Goal: Navigation & Orientation: Find specific page/section

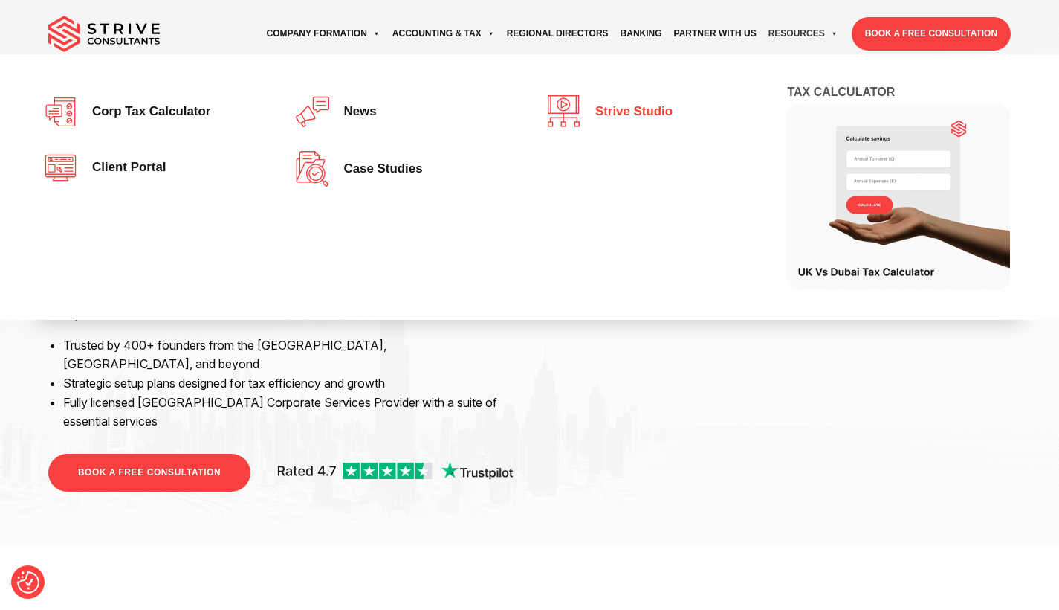
click at [660, 110] on span "Strive Studio" at bounding box center [630, 112] width 85 height 14
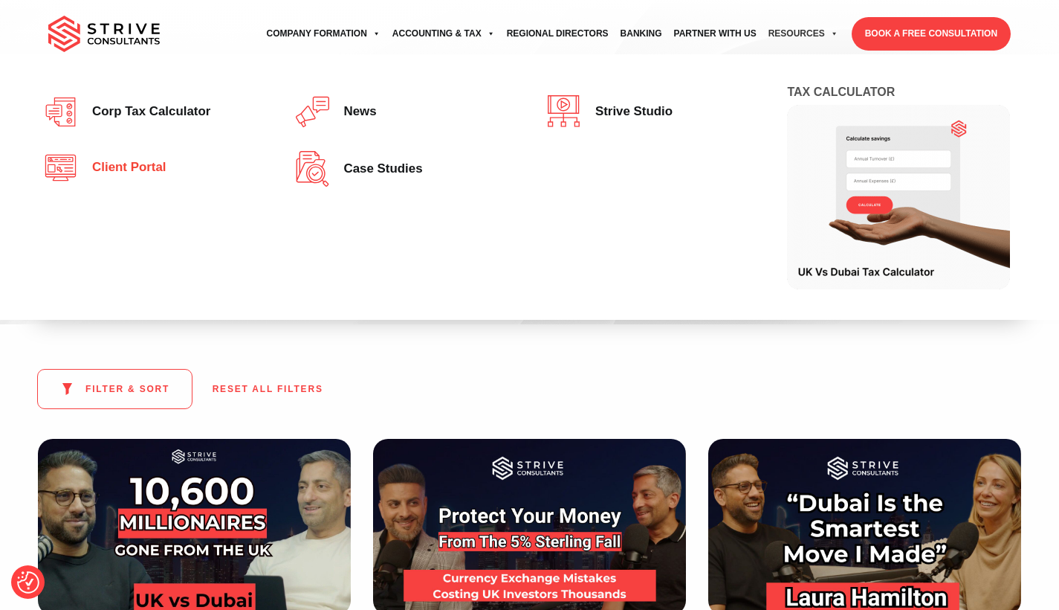
click at [104, 172] on span "Client portal" at bounding box center [125, 168] width 81 height 14
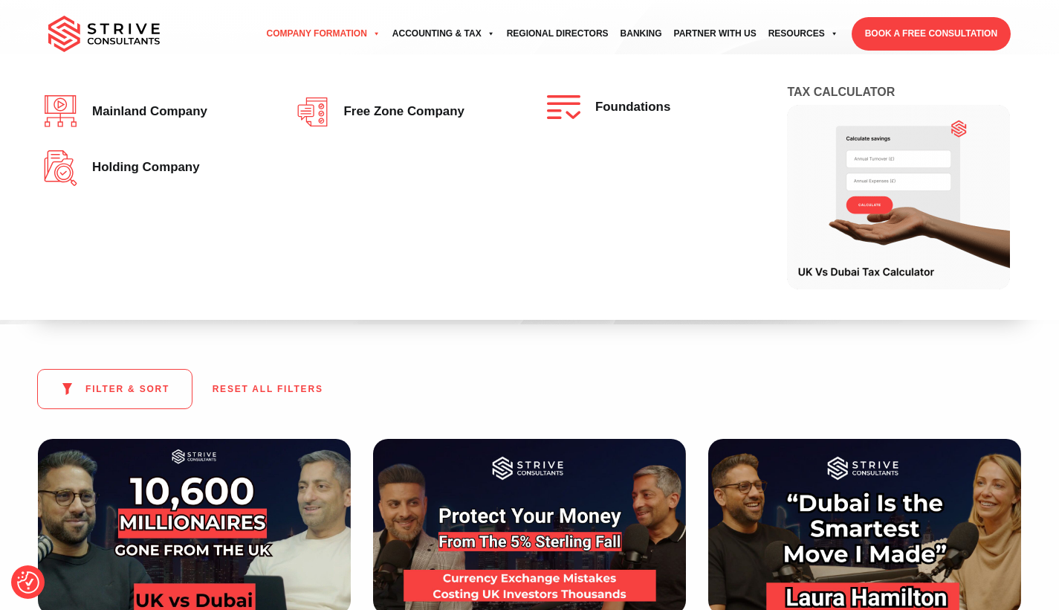
click at [311, 32] on link "Company Formation" at bounding box center [324, 33] width 126 height 41
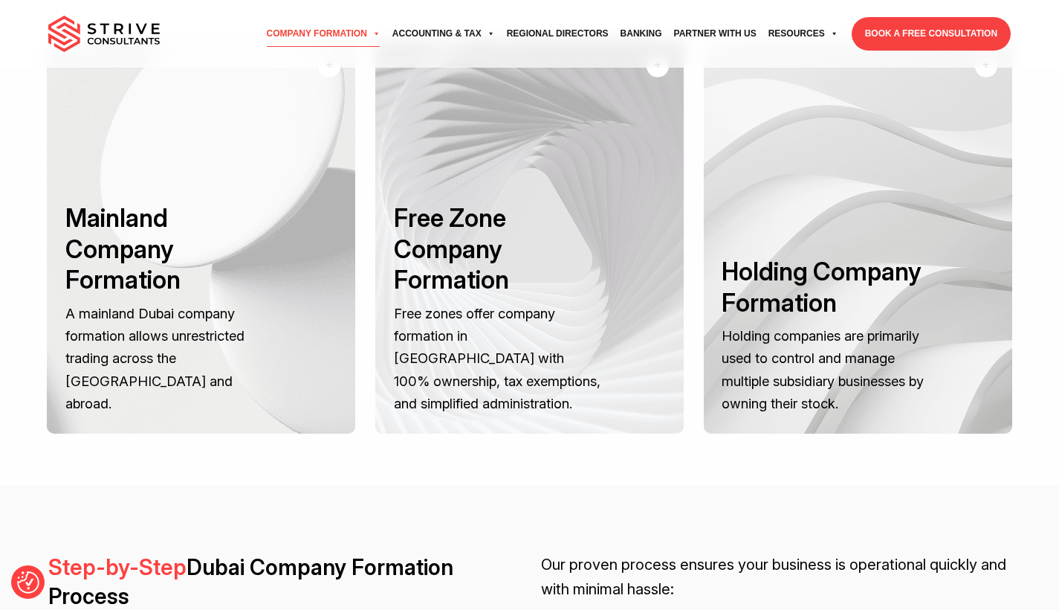
scroll to position [1964, 0]
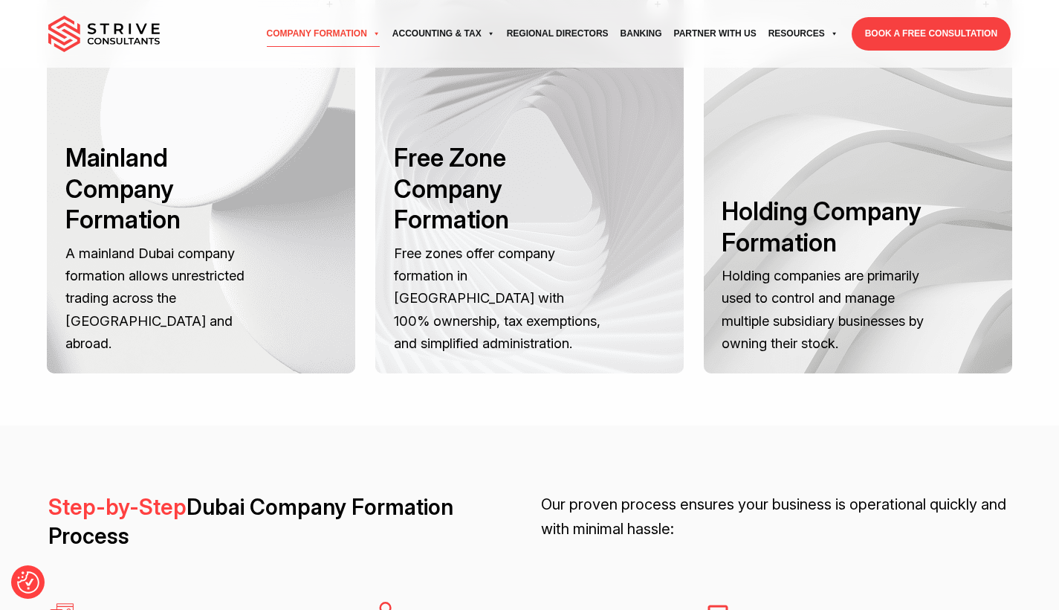
click at [95, 41] on img at bounding box center [104, 34] width 112 height 37
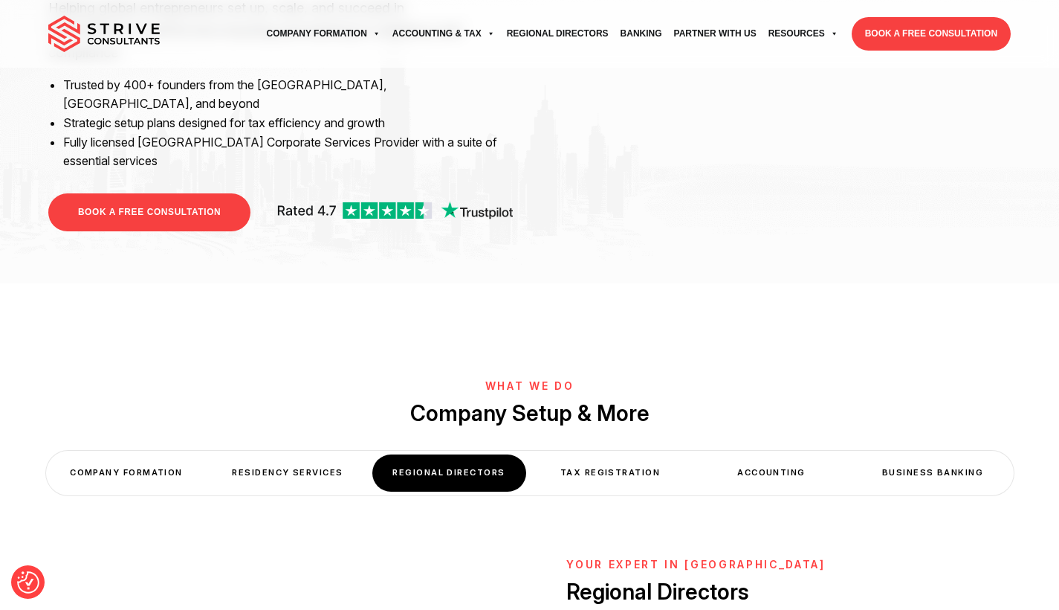
scroll to position [235, 0]
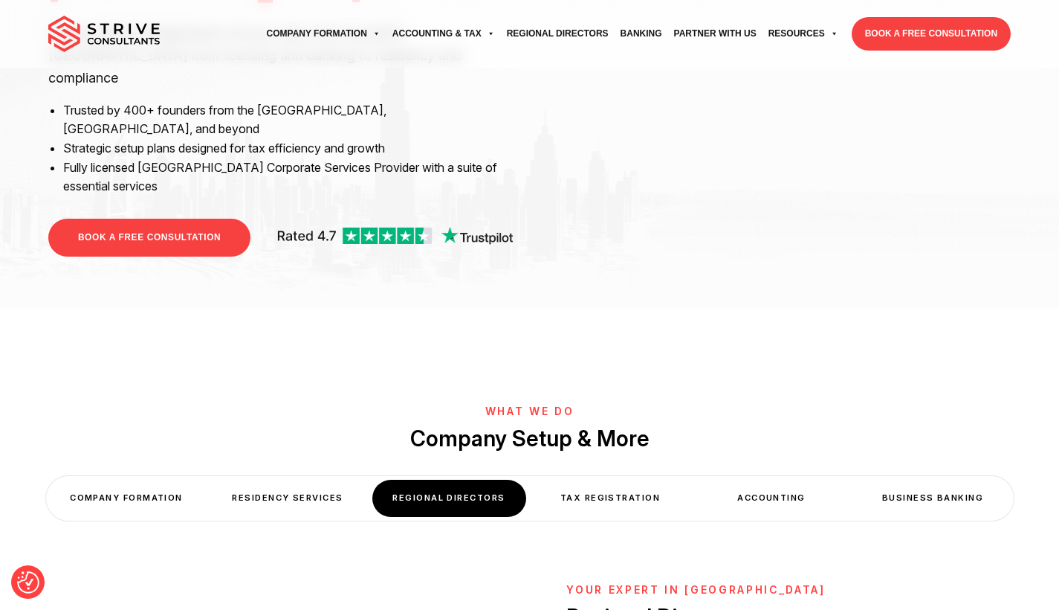
click at [273, 480] on div "Residency Services" at bounding box center [288, 498] width 154 height 36
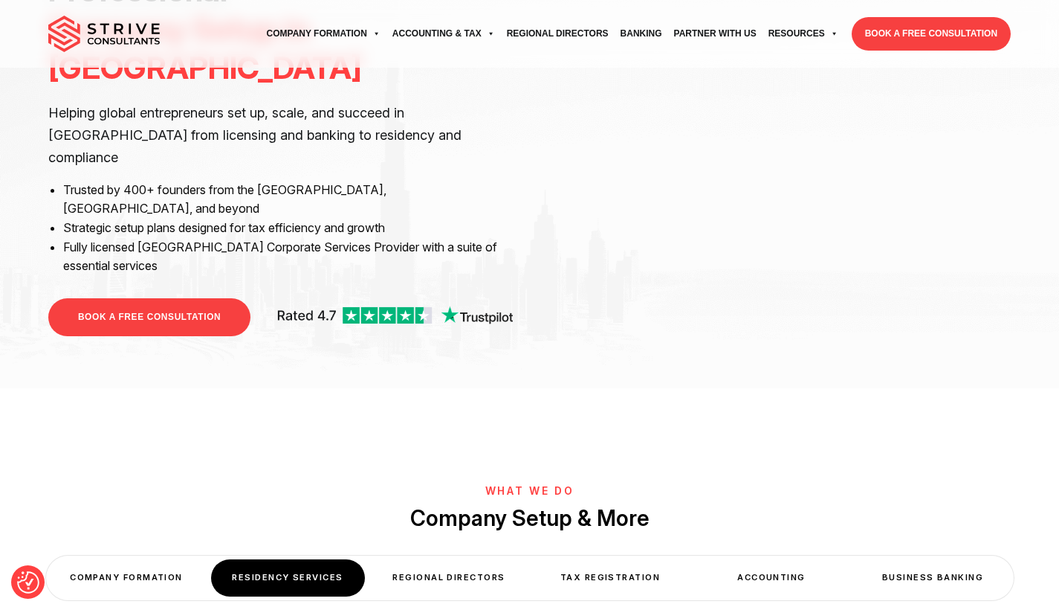
scroll to position [259, 0]
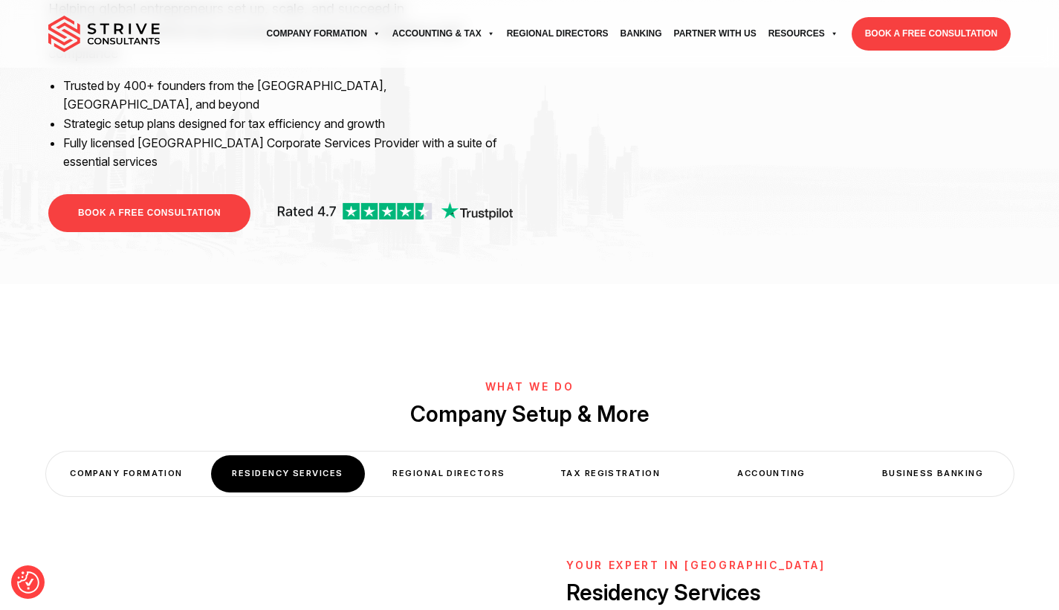
click at [771, 455] on div "Accounting" at bounding box center [772, 473] width 154 height 36
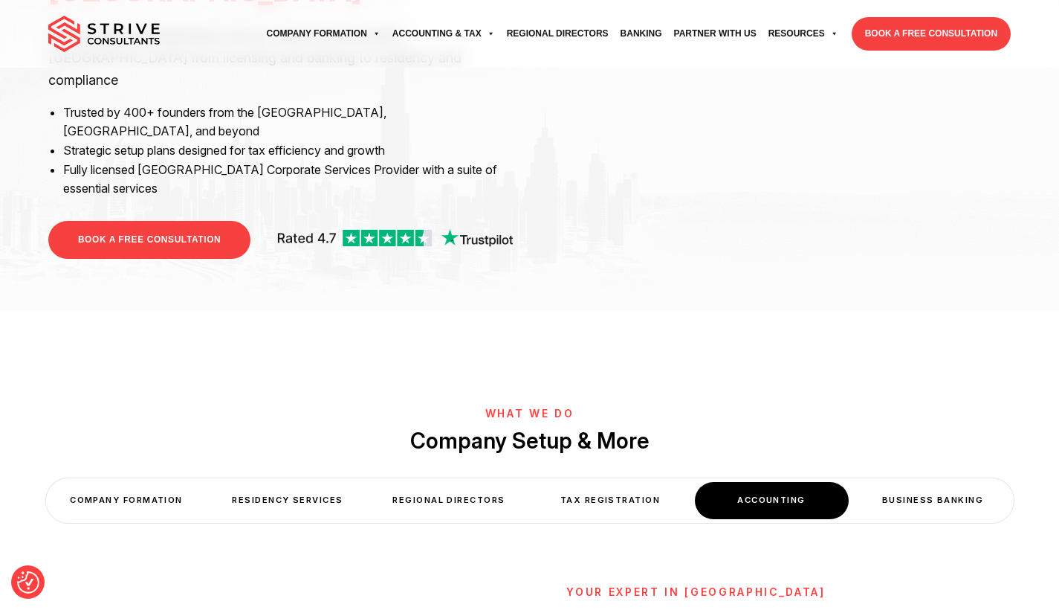
scroll to position [320, 0]
